Goal: Information Seeking & Learning: Learn about a topic

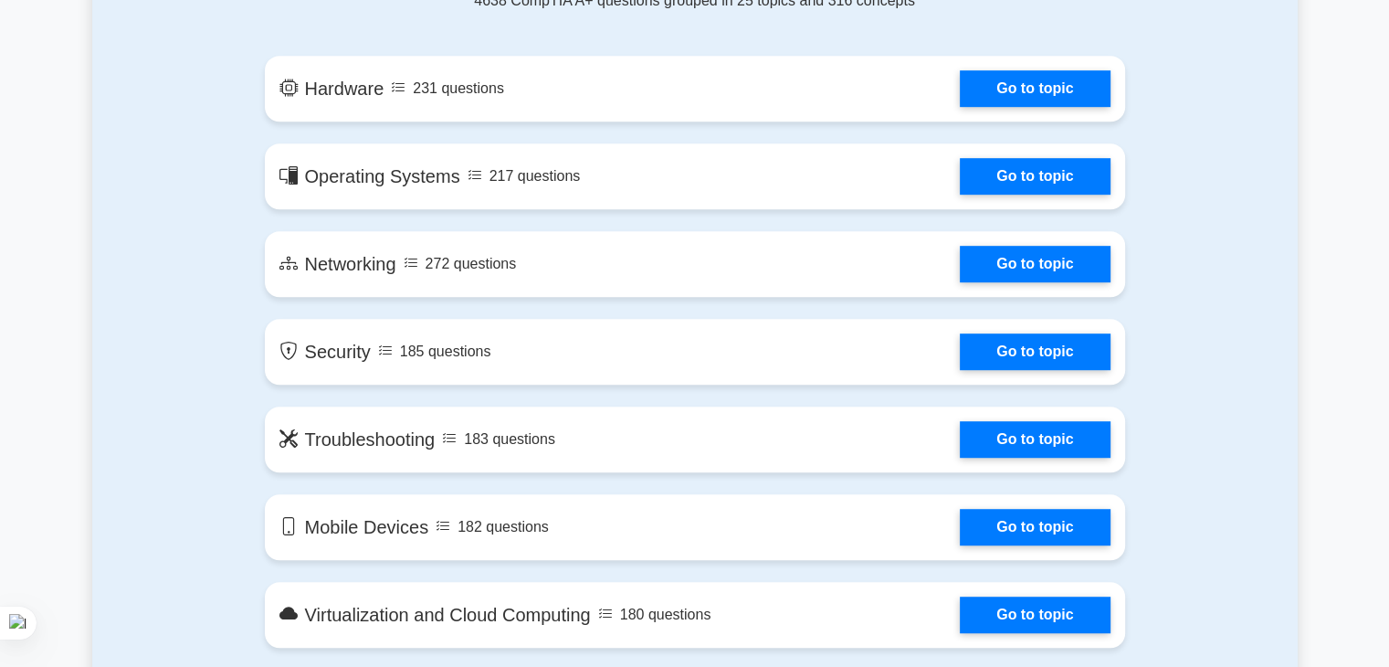
drag, startPoint x: 257, startPoint y: 258, endPoint x: 756, endPoint y: 179, distance: 505.7
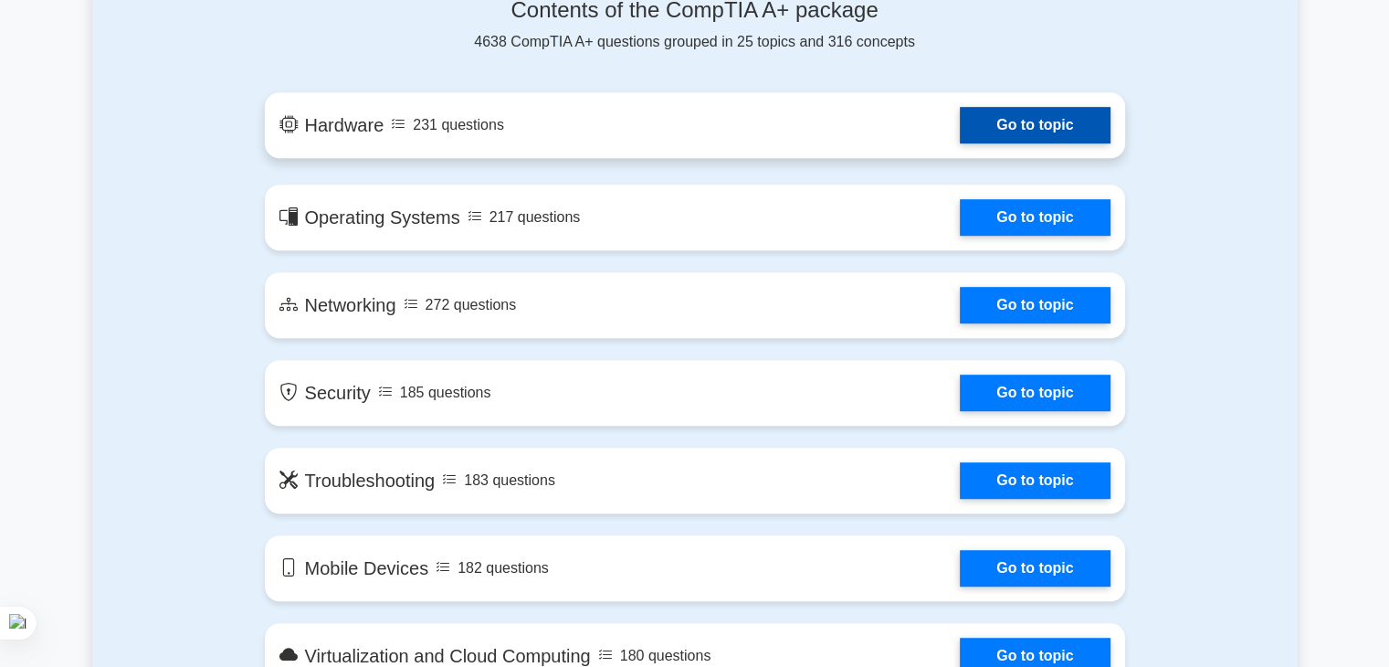
click at [975, 126] on link "Go to topic" at bounding box center [1035, 125] width 150 height 37
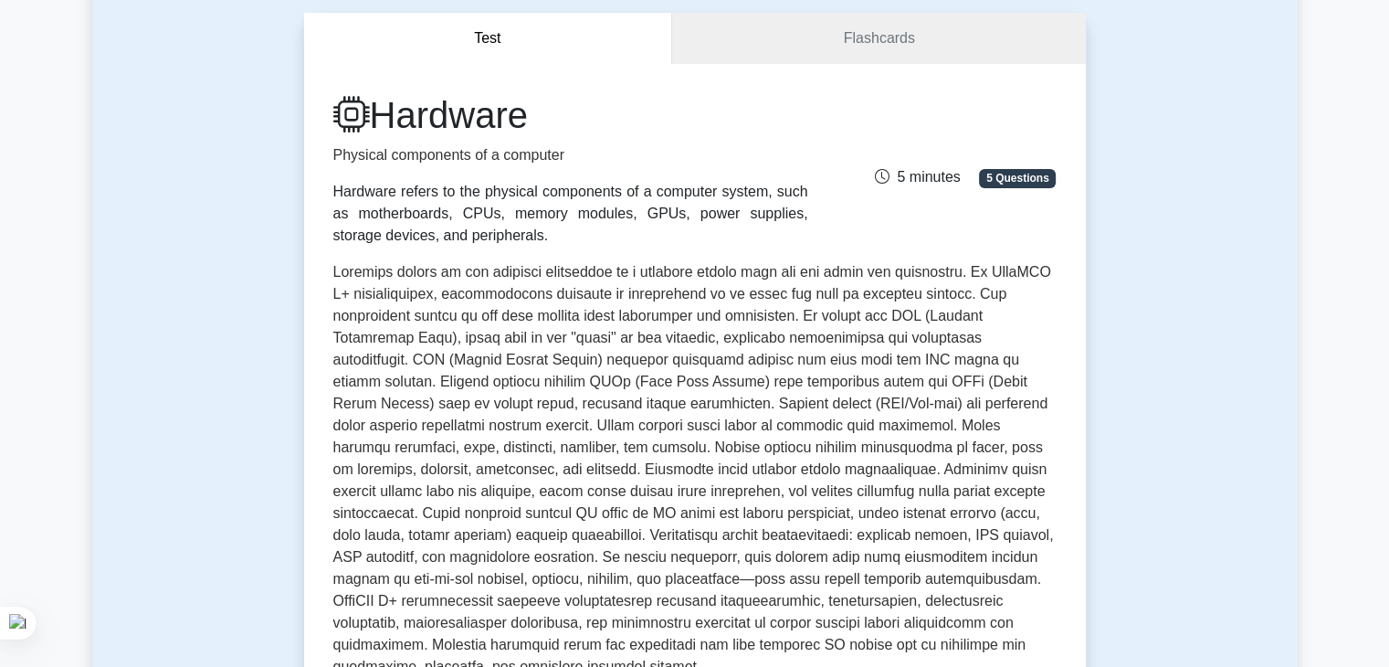
scroll to position [164, 0]
drag, startPoint x: 204, startPoint y: 345, endPoint x: 413, endPoint y: 356, distance: 209.4
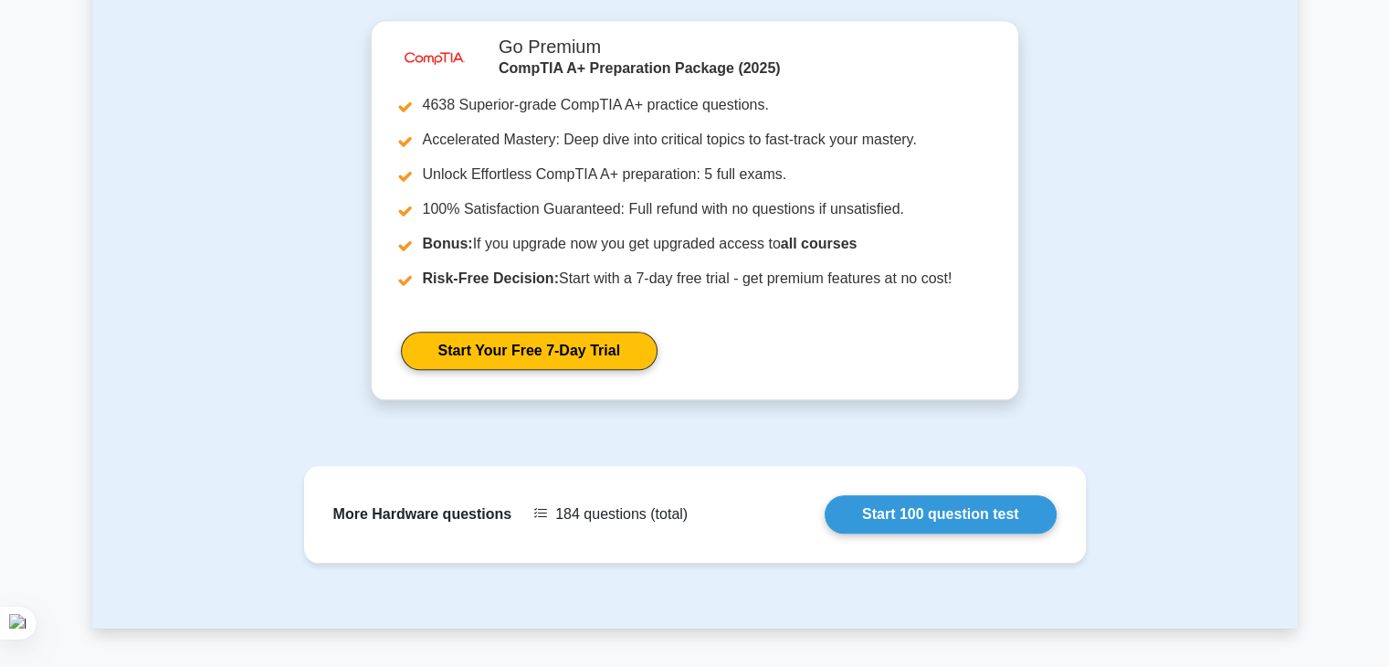
drag, startPoint x: 415, startPoint y: 417, endPoint x: 569, endPoint y: 645, distance: 274.9
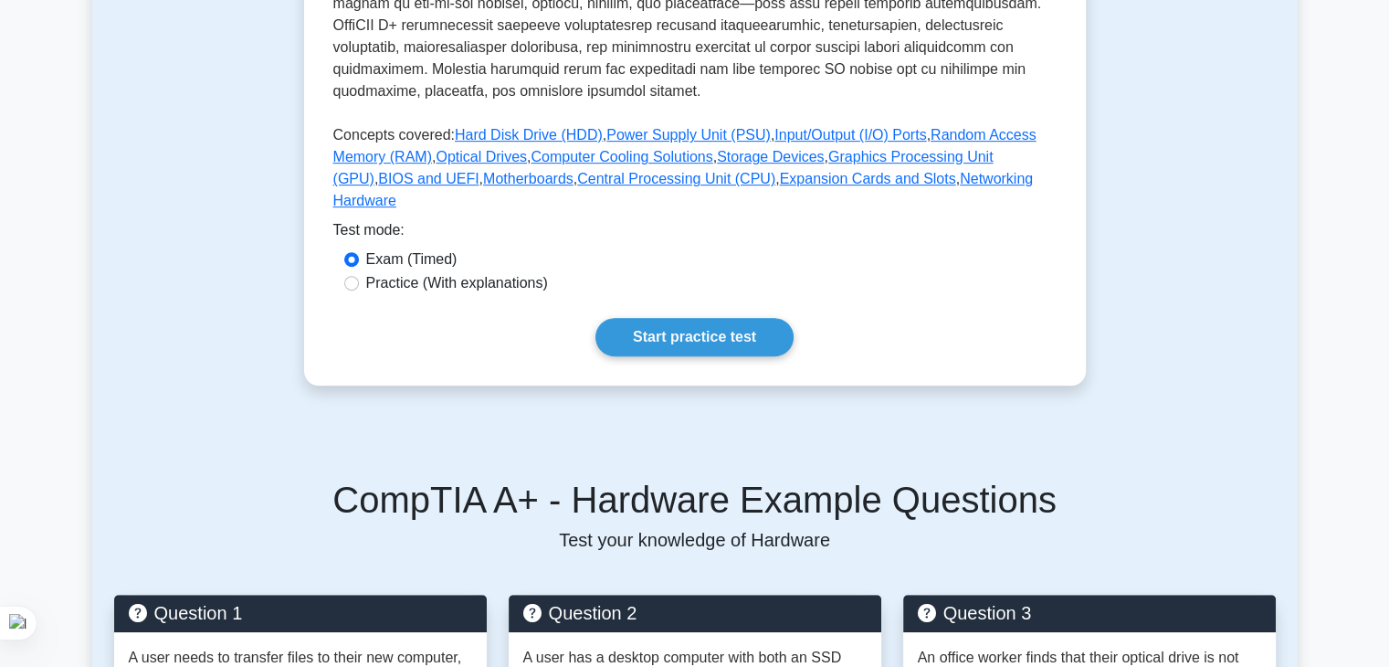
scroll to position [737, 0]
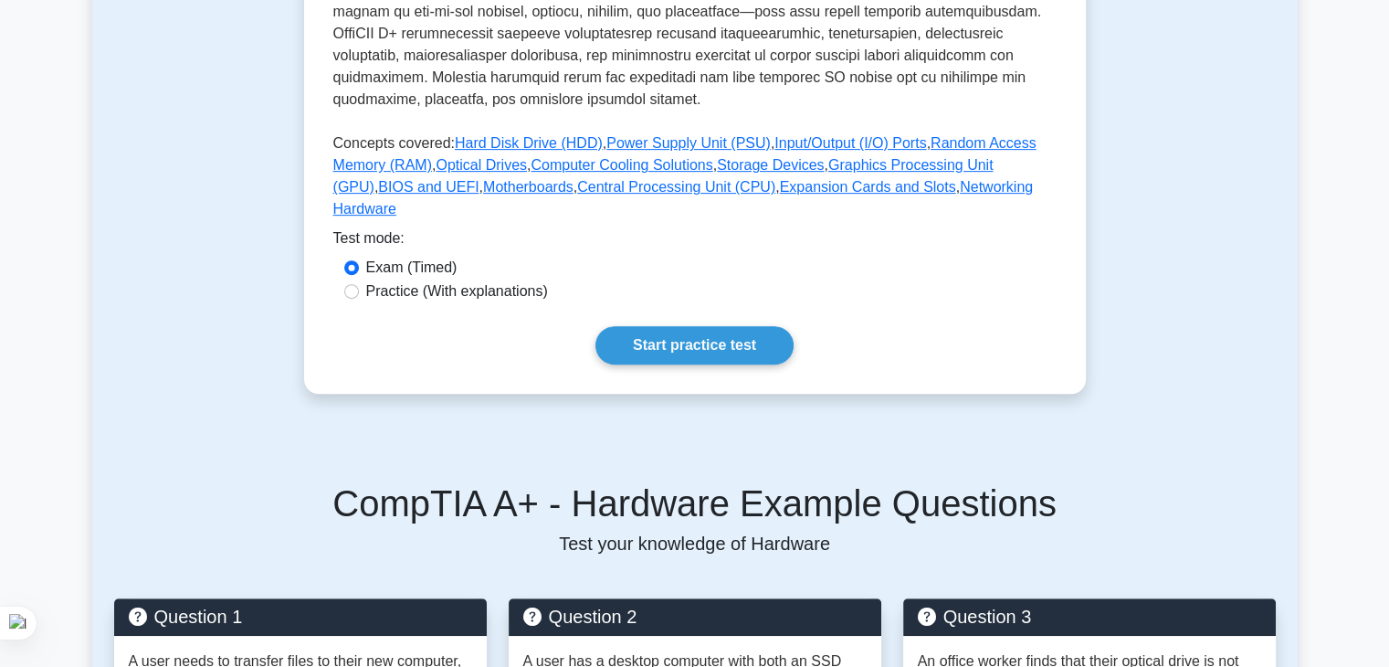
drag, startPoint x: 831, startPoint y: 374, endPoint x: 884, endPoint y: 369, distance: 53.2
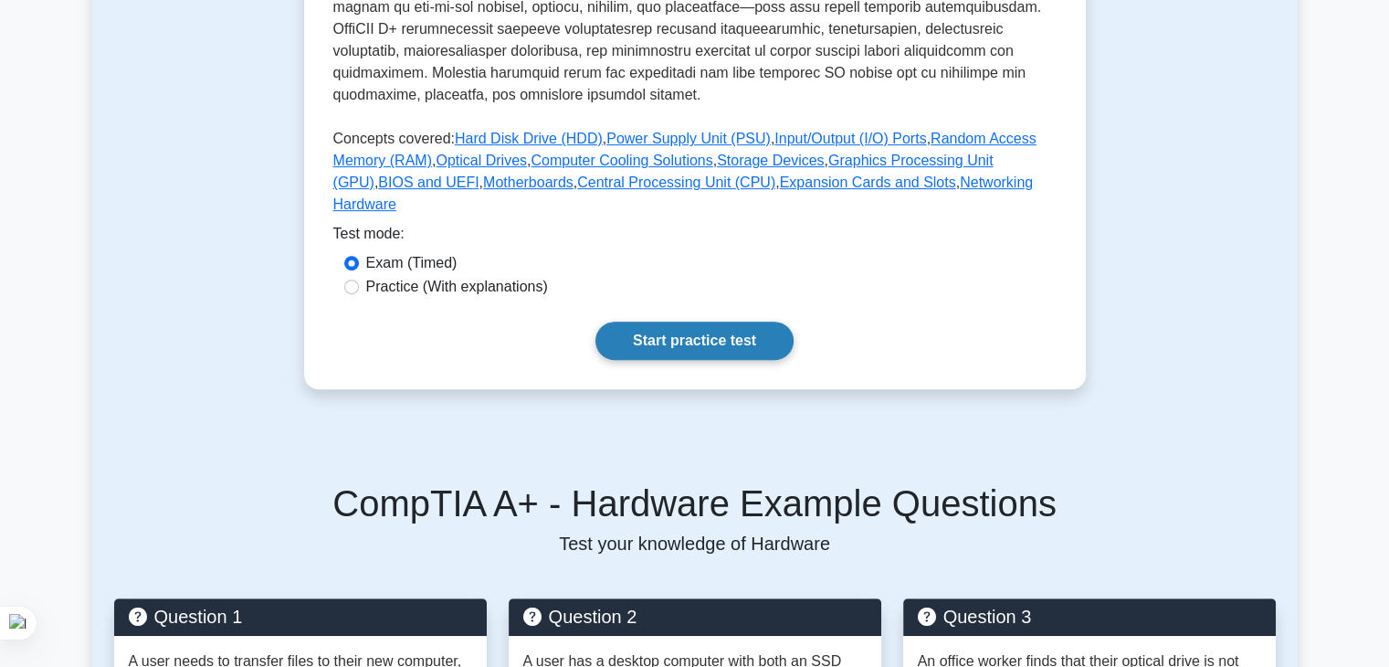
click at [695, 322] on link "Start practice test" at bounding box center [694, 340] width 198 height 38
click at [349, 279] on input "Practice (With explanations)" at bounding box center [351, 286] width 15 height 15
radio input "true"
click at [676, 321] on link "Start practice test" at bounding box center [694, 340] width 198 height 38
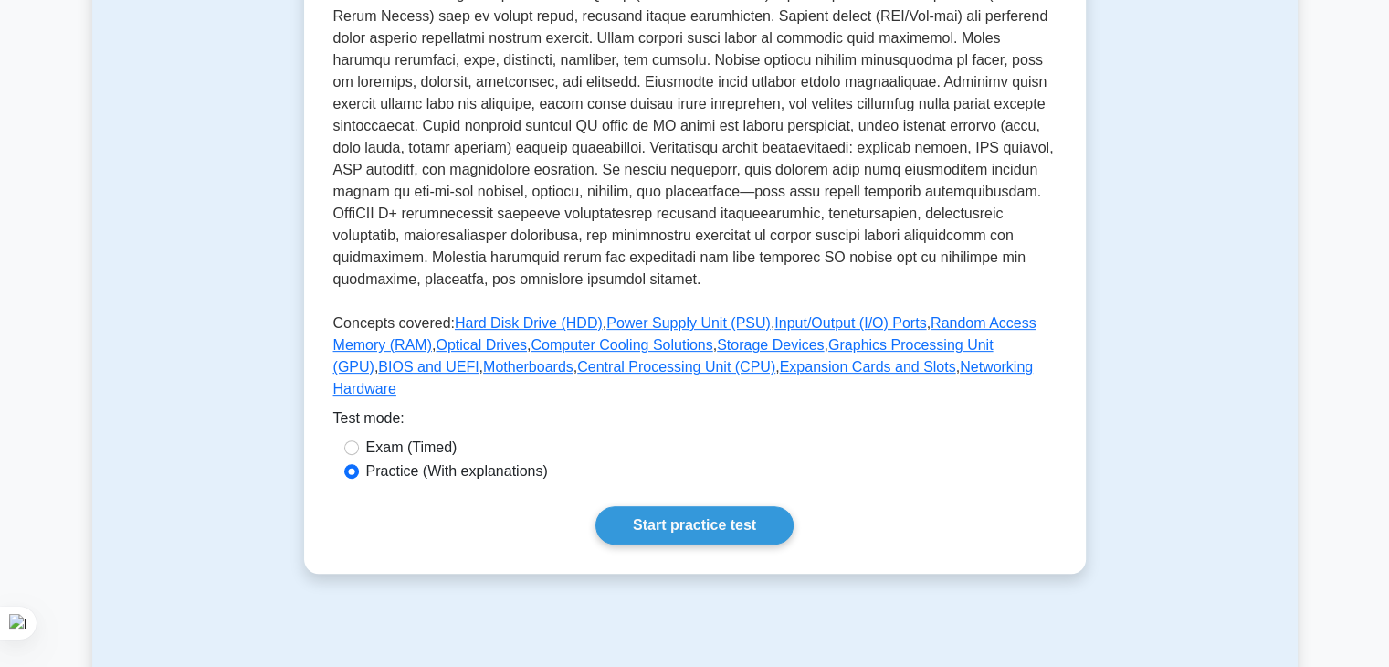
scroll to position [530, 0]
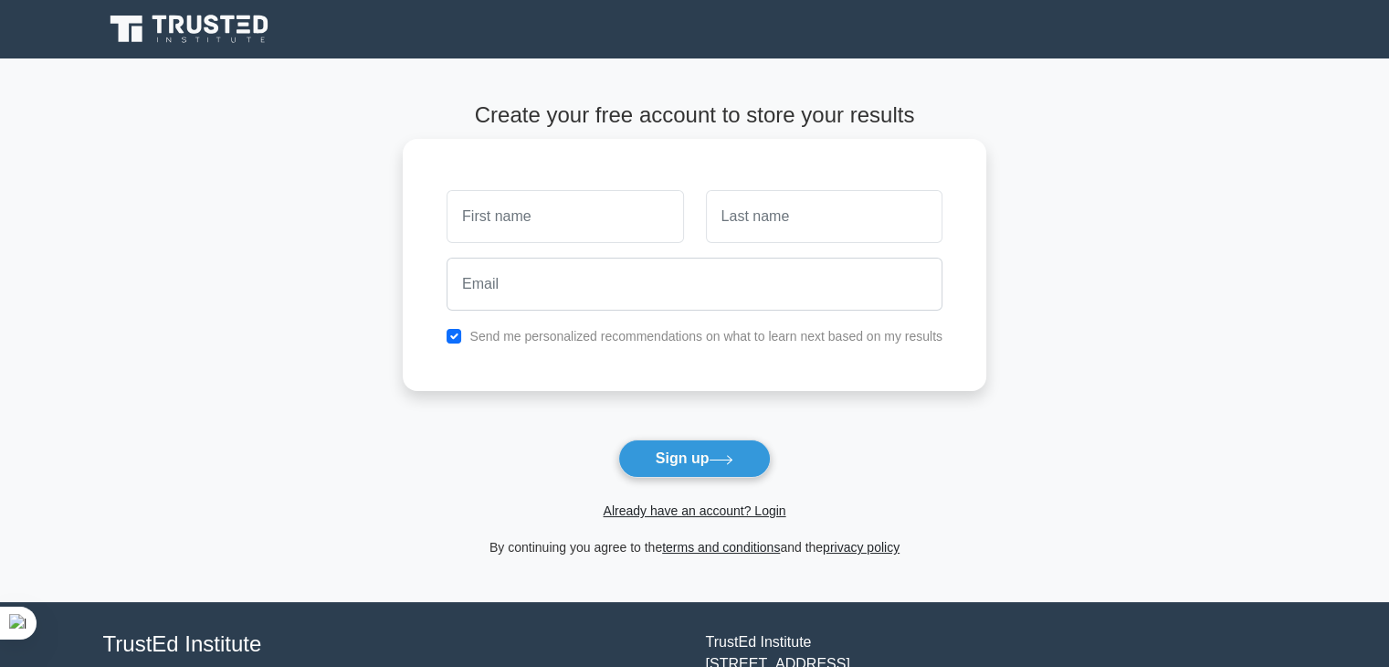
click at [573, 209] on input "text" at bounding box center [565, 216] width 237 height 53
type input "AVA"
click at [761, 229] on input "text" at bounding box center [824, 216] width 237 height 53
type input "The Genius"
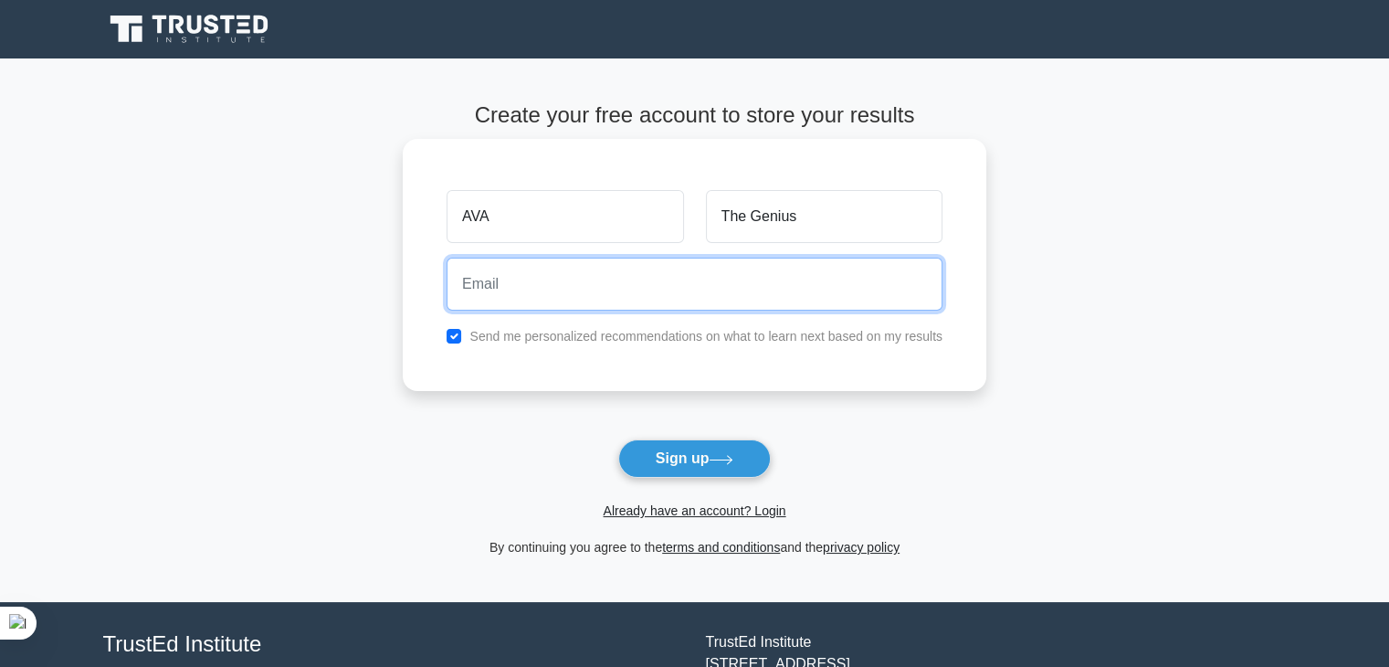
click at [720, 308] on input "email" at bounding box center [695, 284] width 496 height 53
type input "[EMAIL_ADDRESS][DOMAIN_NAME]"
click at [672, 293] on input "[EMAIL_ADDRESS][DOMAIN_NAME]" at bounding box center [695, 284] width 496 height 53
drag, startPoint x: 692, startPoint y: 296, endPoint x: 376, endPoint y: 302, distance: 316.1
click at [376, 301] on main "Create your free account to store your results [GEOGRAPHIC_DATA] The Genius [EM…" at bounding box center [694, 329] width 1389 height 543
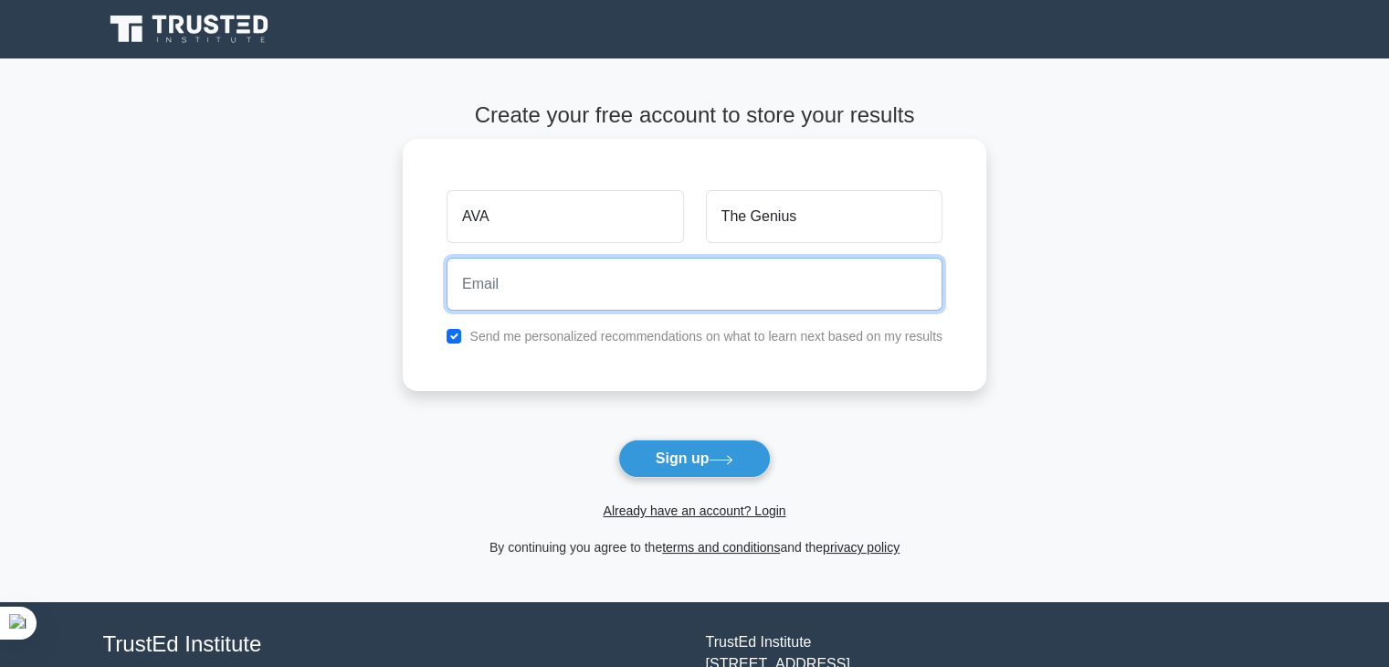
click at [617, 263] on input "email" at bounding box center [695, 284] width 496 height 53
type input "[EMAIL_ADDRESS][DOMAIN_NAME]"
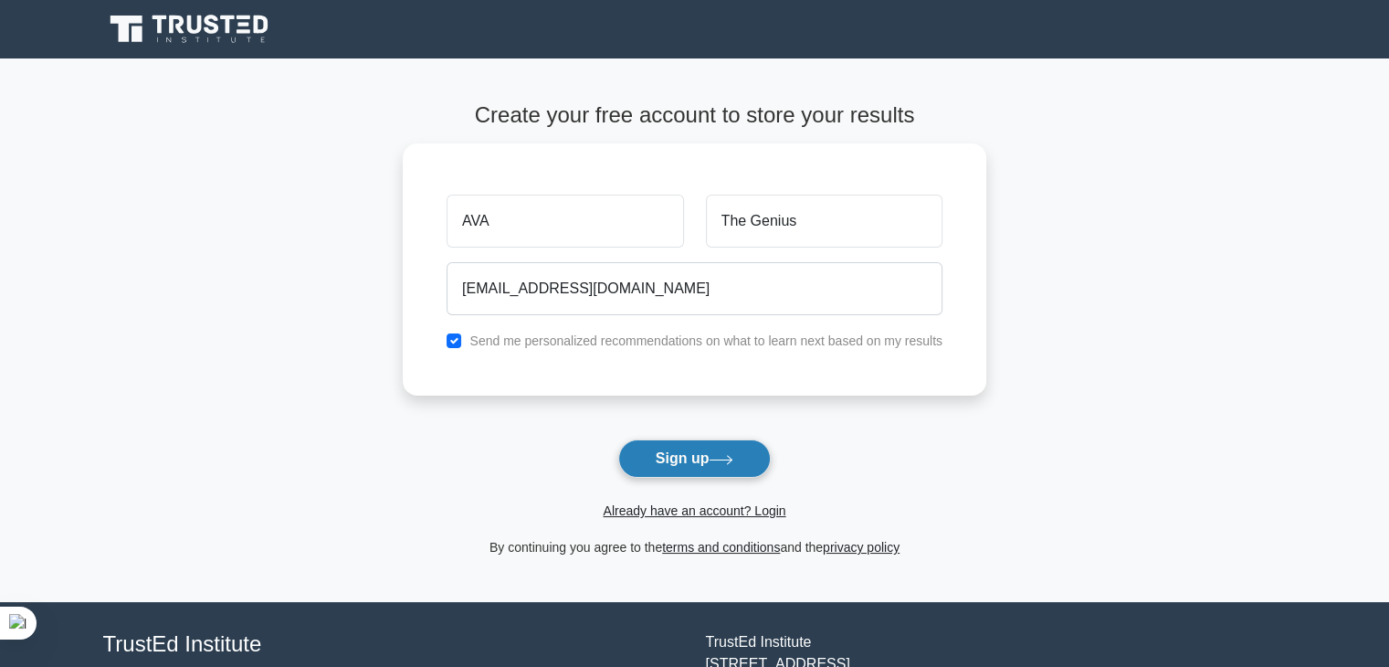
click at [662, 468] on button "Sign up" at bounding box center [694, 458] width 153 height 38
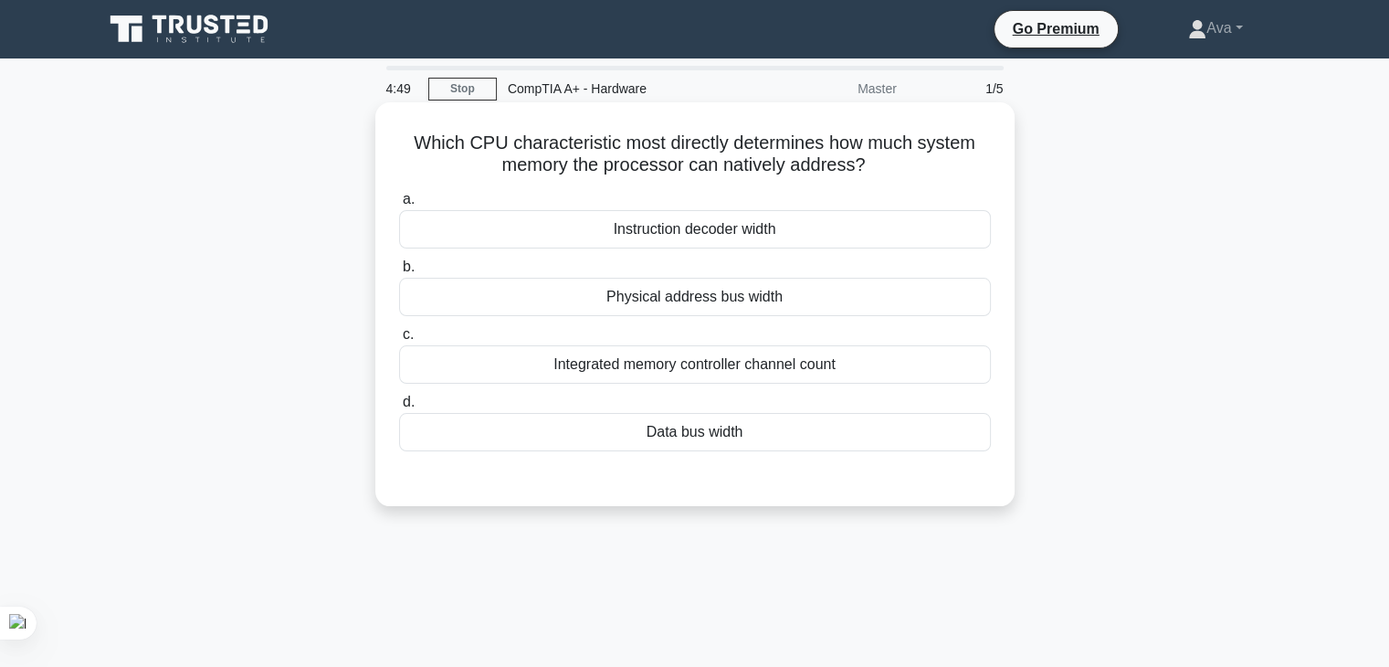
click at [673, 422] on div "Data bus width" at bounding box center [695, 432] width 592 height 38
click at [399, 408] on input "d. Data bus width" at bounding box center [399, 402] width 0 height 12
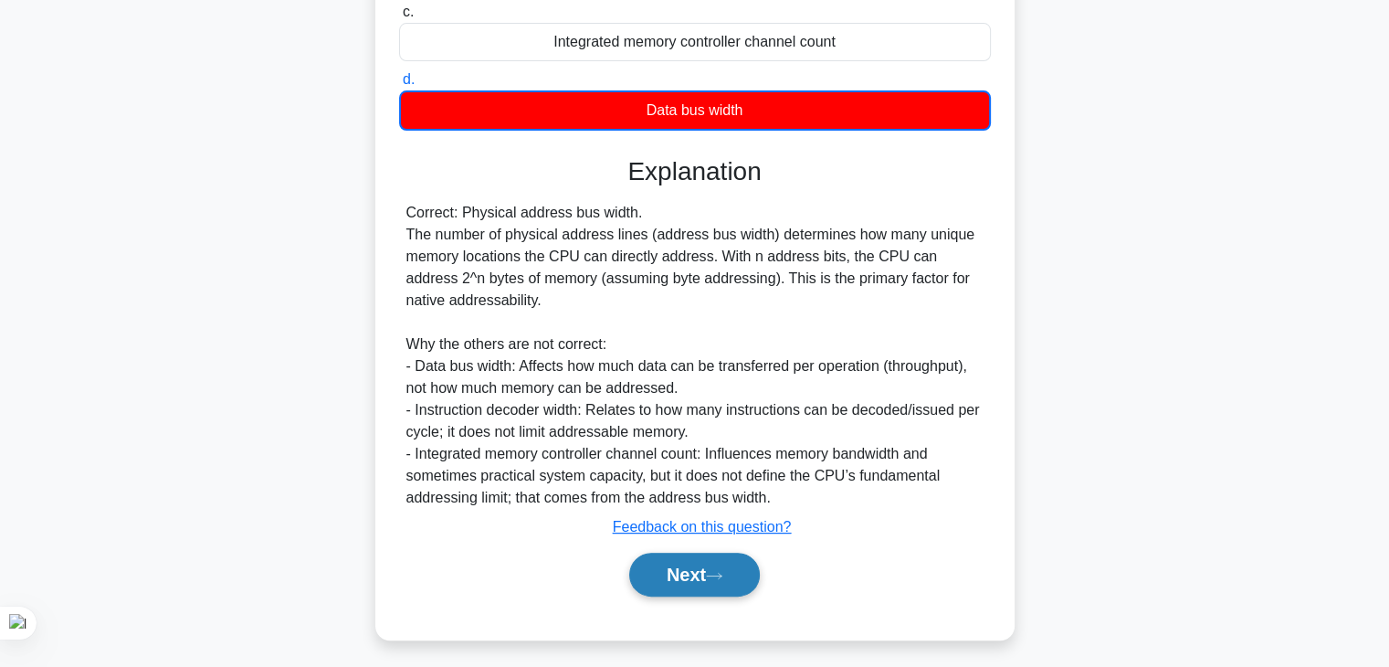
scroll to position [329, 0]
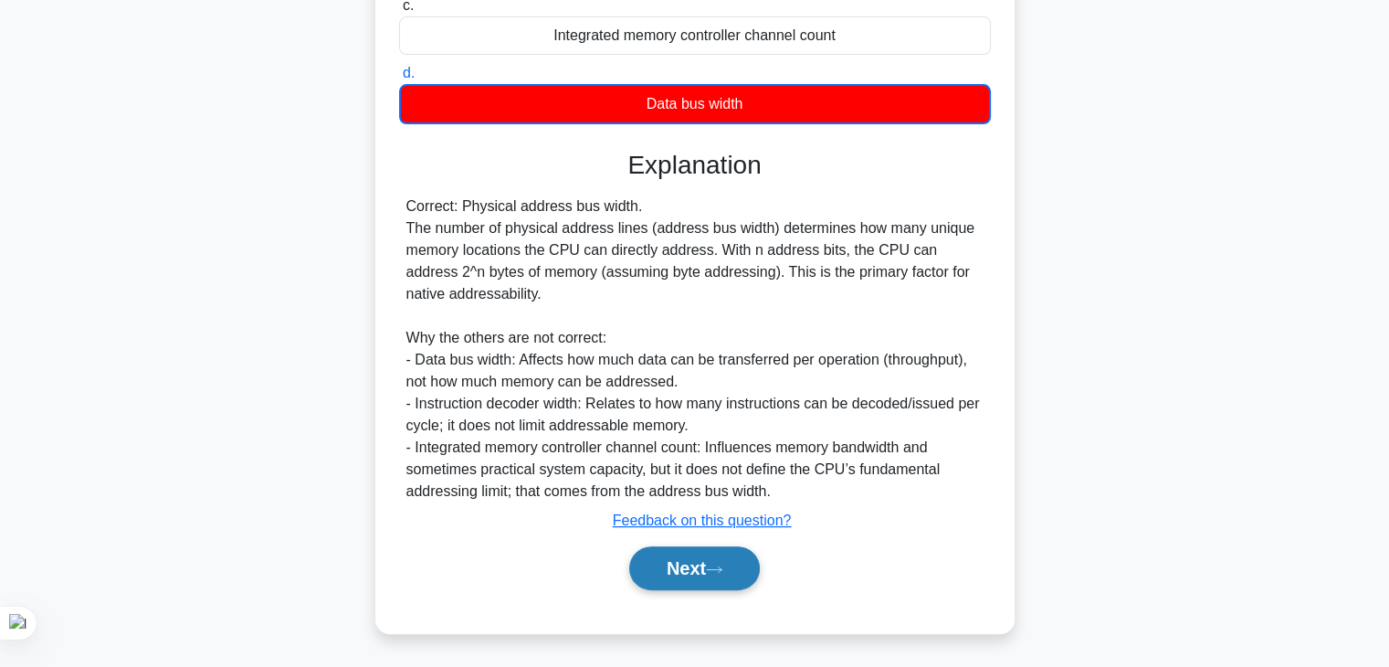
drag, startPoint x: 752, startPoint y: 553, endPoint x: 753, endPoint y: 581, distance: 28.4
click at [716, 574] on button "Next" at bounding box center [694, 568] width 131 height 44
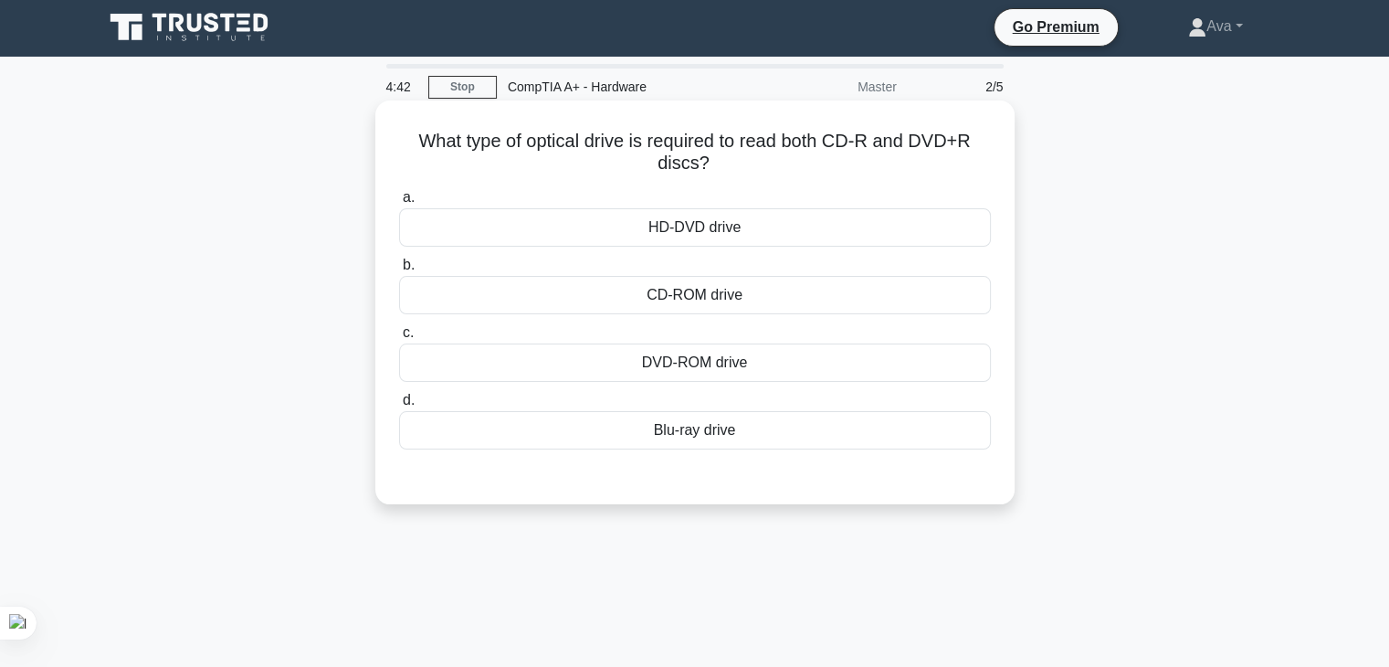
scroll to position [0, 0]
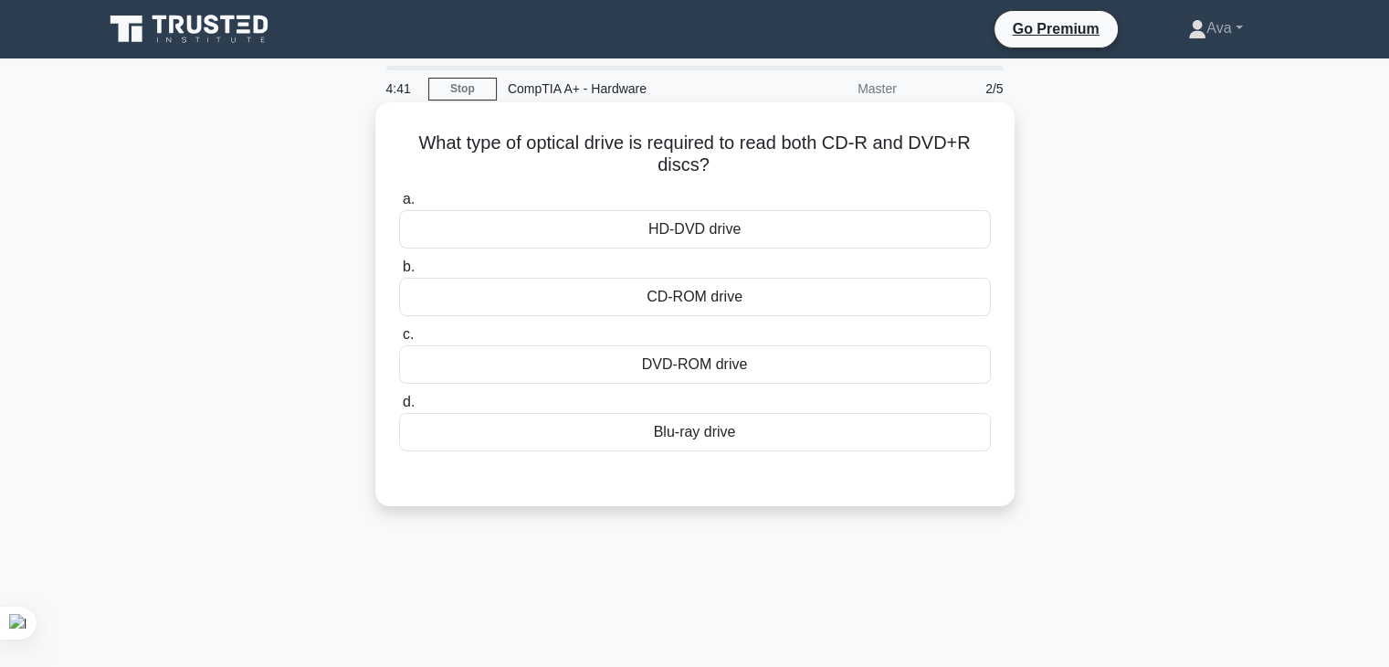
drag, startPoint x: 712, startPoint y: 363, endPoint x: 721, endPoint y: 333, distance: 30.4
